Goal: Information Seeking & Learning: Learn about a topic

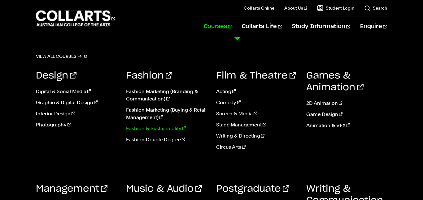
click at [169, 129] on link "Fashion & Sustainability" at bounding box center [166, 128] width 81 height 7
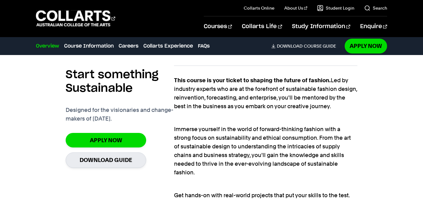
scroll to position [405, 0]
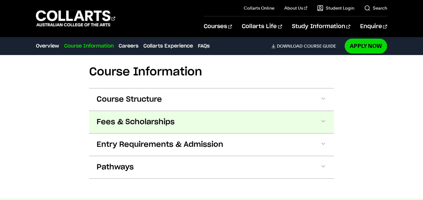
click at [124, 117] on span "Fees & Scholarships" at bounding box center [136, 122] width 78 height 10
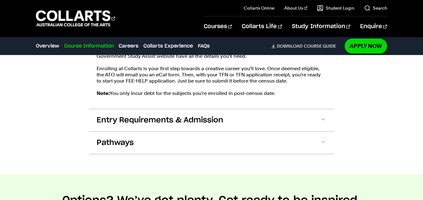
scroll to position [807, 0]
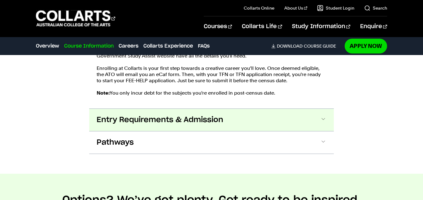
click at [156, 109] on button "Entry Requirements & Admission" at bounding box center [211, 120] width 245 height 22
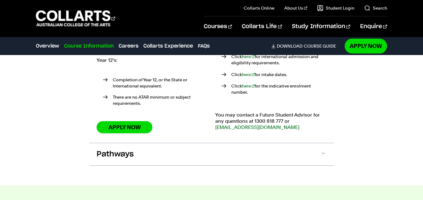
scroll to position [970, 0]
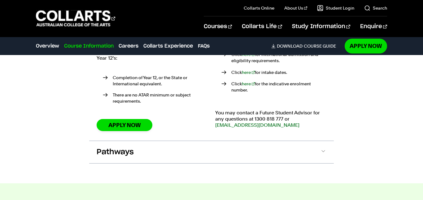
click at [89, 141] on button "Pathways" at bounding box center [211, 152] width 245 height 22
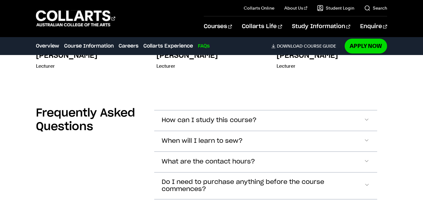
scroll to position [2344, 0]
click at [177, 117] on span "How can I study this course?" at bounding box center [209, 120] width 95 height 7
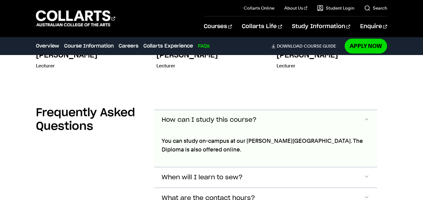
scroll to position [2384, 0]
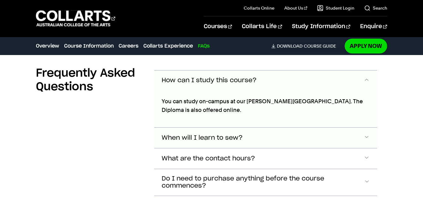
click at [172, 84] on span "When will I learn to sew?" at bounding box center [209, 80] width 95 height 7
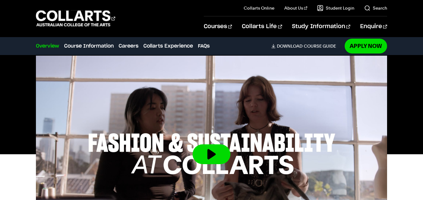
scroll to position [193, 0]
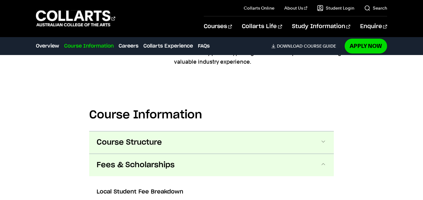
click at [143, 138] on span "Course Structure" at bounding box center [129, 143] width 65 height 10
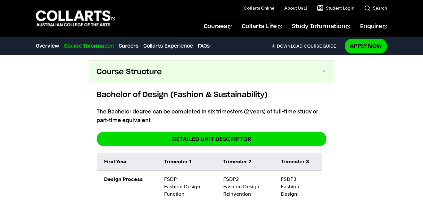
scroll to position [643, 0]
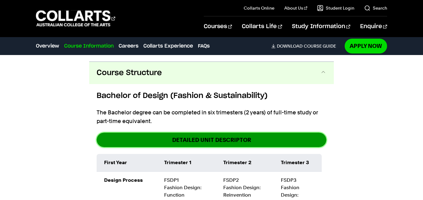
click at [146, 133] on link "DETAILED UNIT DESCRIPTOR" at bounding box center [212, 140] width 230 height 15
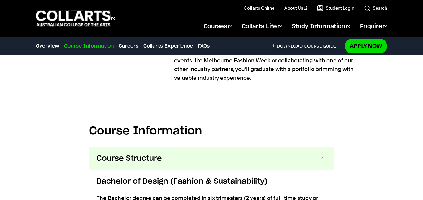
scroll to position [842, 0]
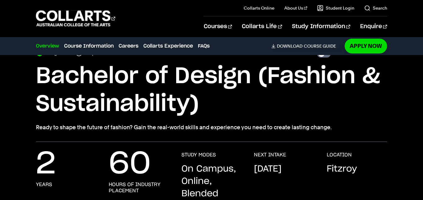
scroll to position [0, 0]
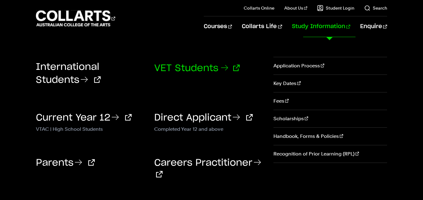
click at [218, 66] on link "VET Students" at bounding box center [197, 68] width 86 height 9
